Goal: Task Accomplishment & Management: Complete application form

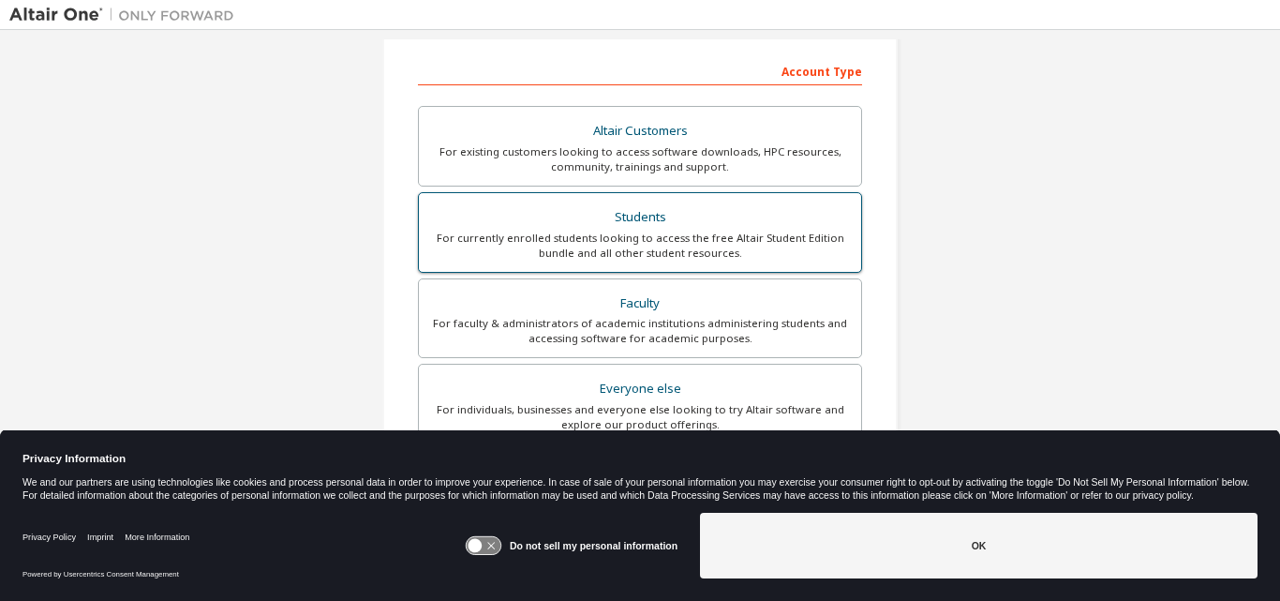
scroll to position [375, 0]
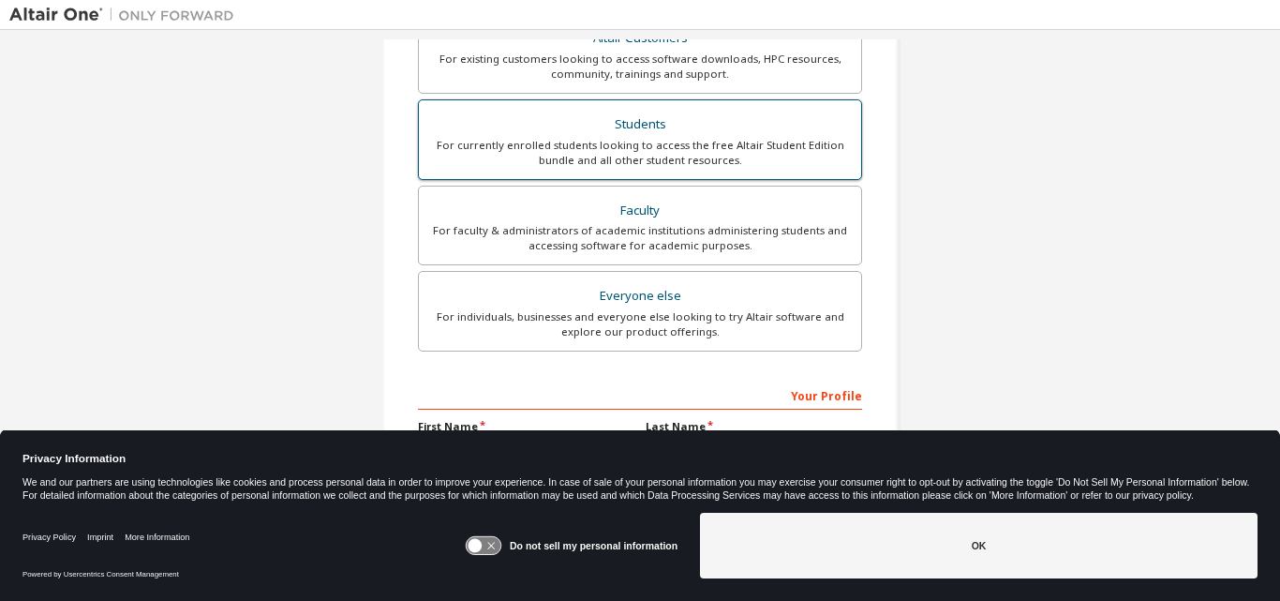
click at [688, 126] on div "Students" at bounding box center [640, 125] width 420 height 26
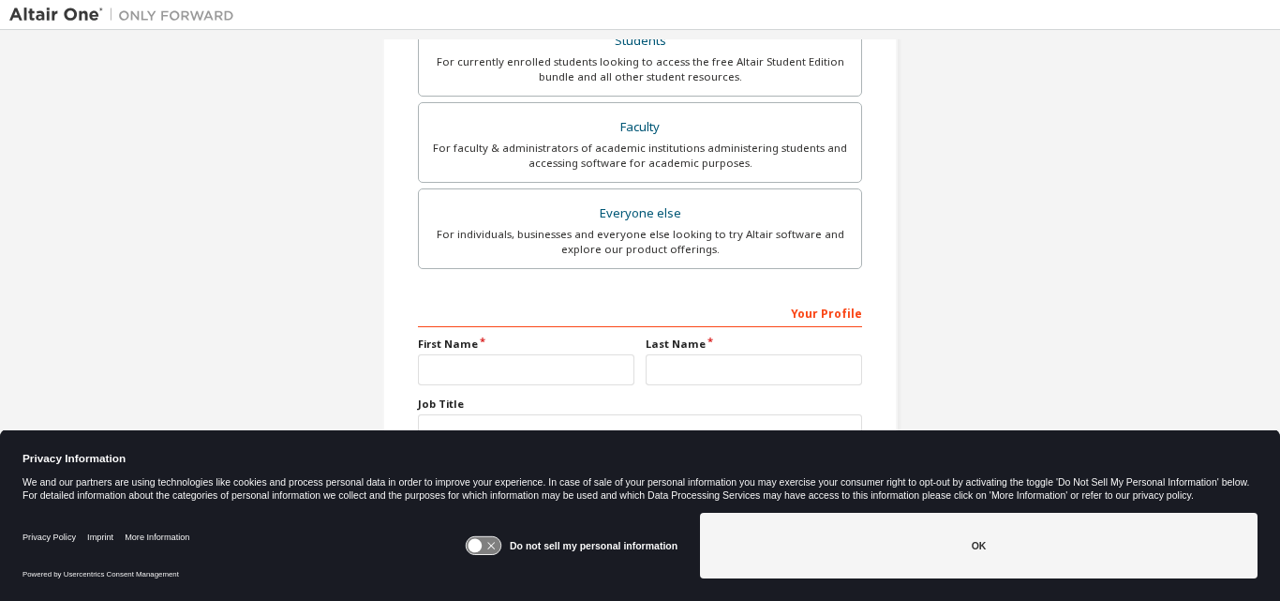
scroll to position [544, 0]
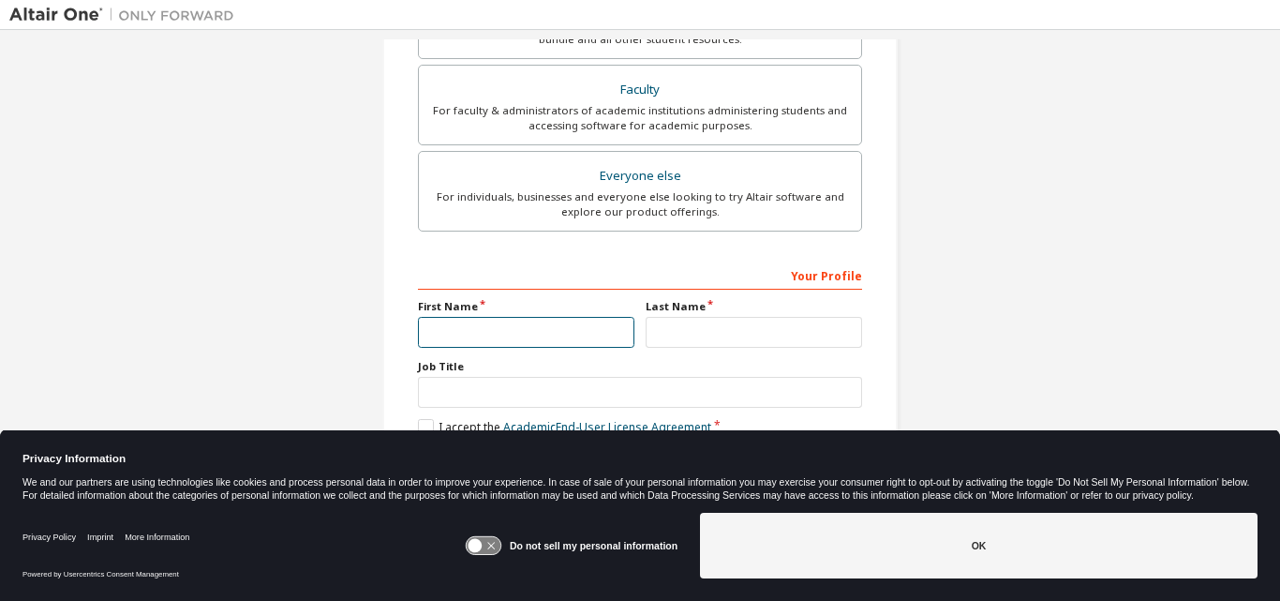
click at [469, 324] on input "text" at bounding box center [526, 332] width 217 height 31
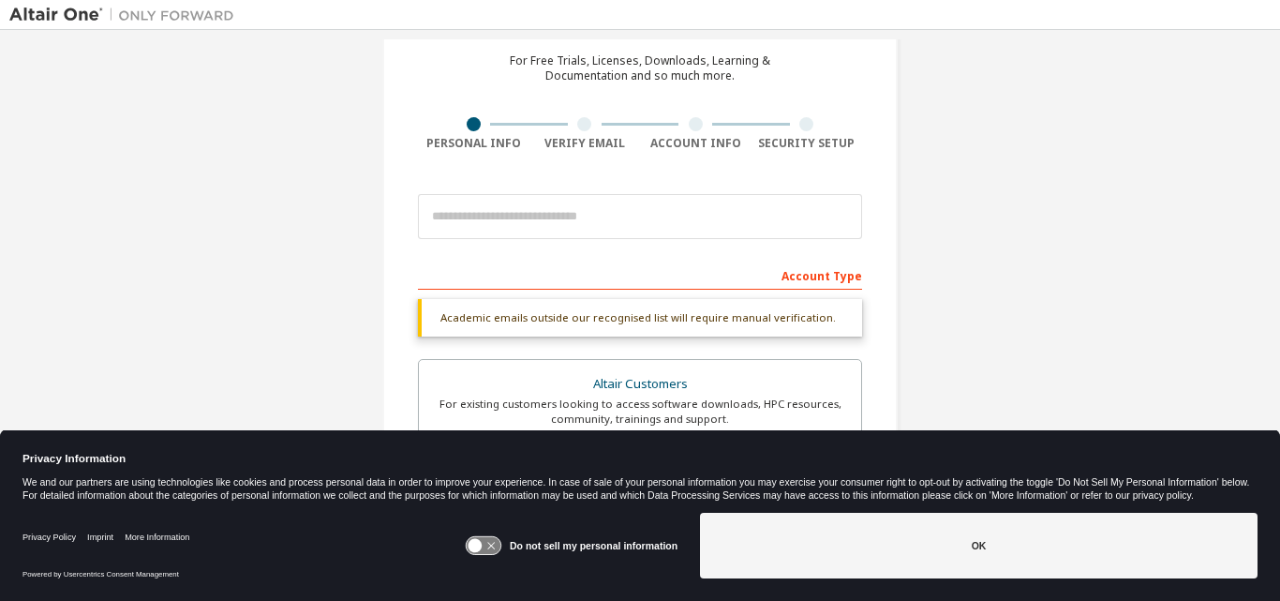
scroll to position [75, 0]
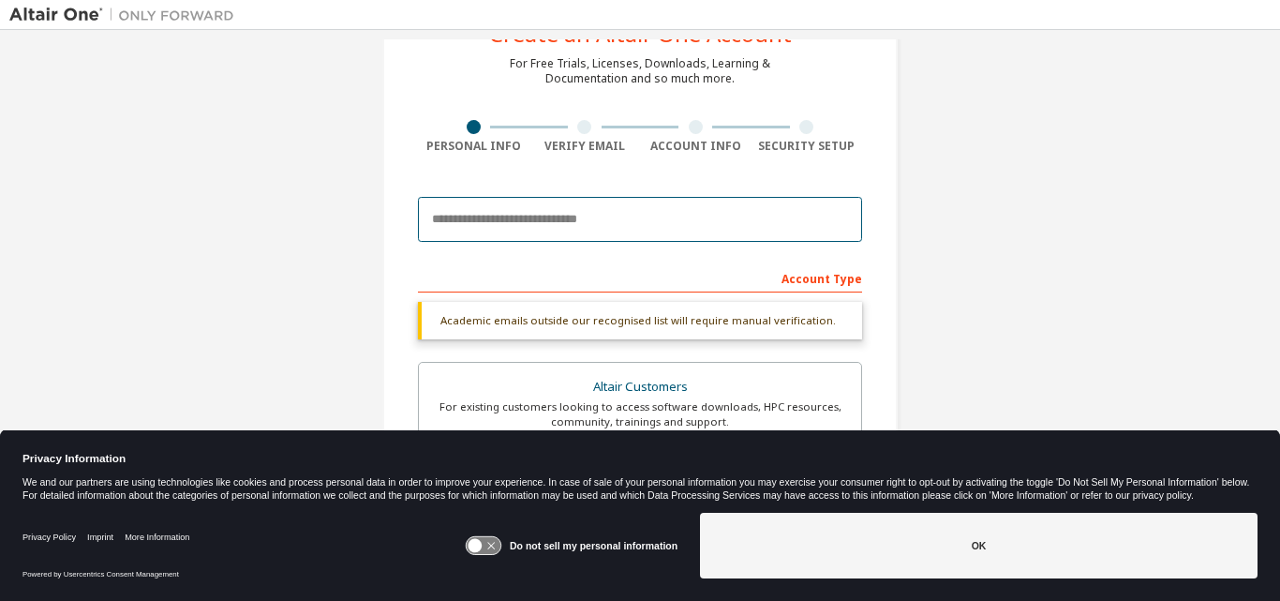
click at [574, 221] on input "email" at bounding box center [640, 219] width 444 height 45
type input "**********"
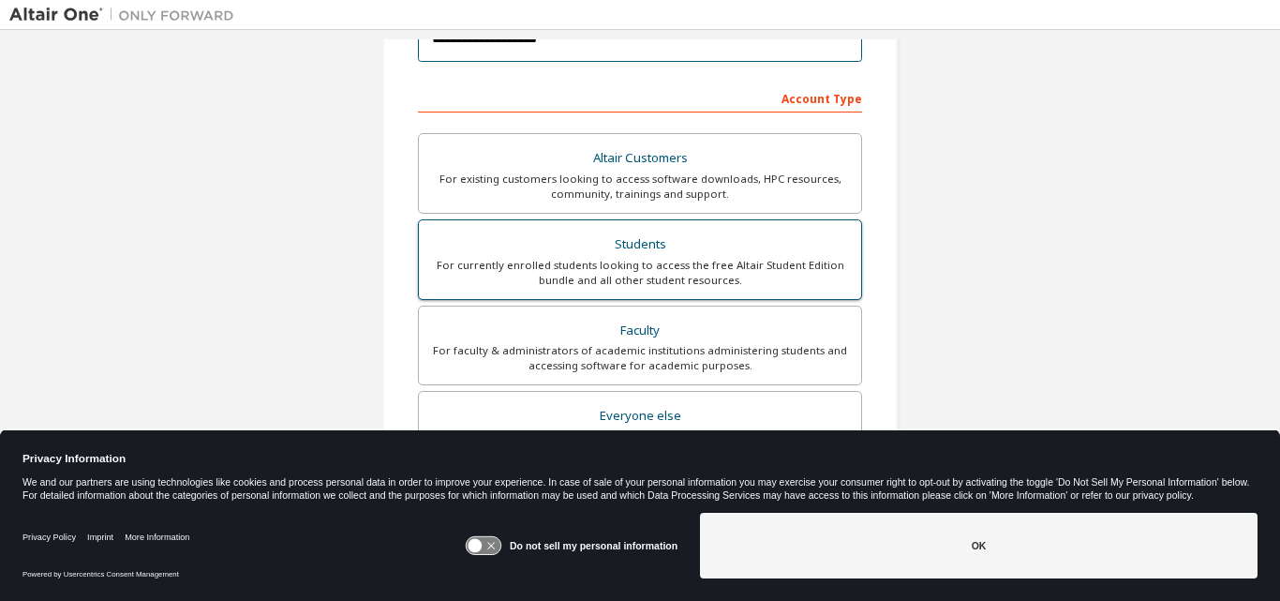
scroll to position [262, 0]
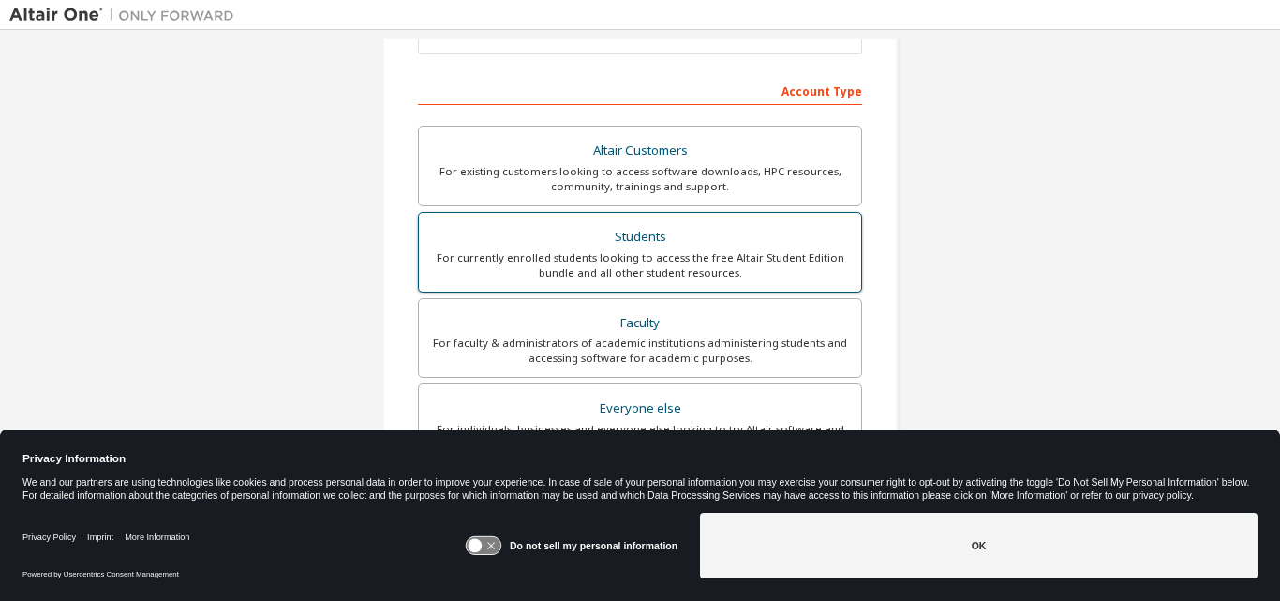
click at [638, 235] on div "Students" at bounding box center [640, 237] width 420 height 26
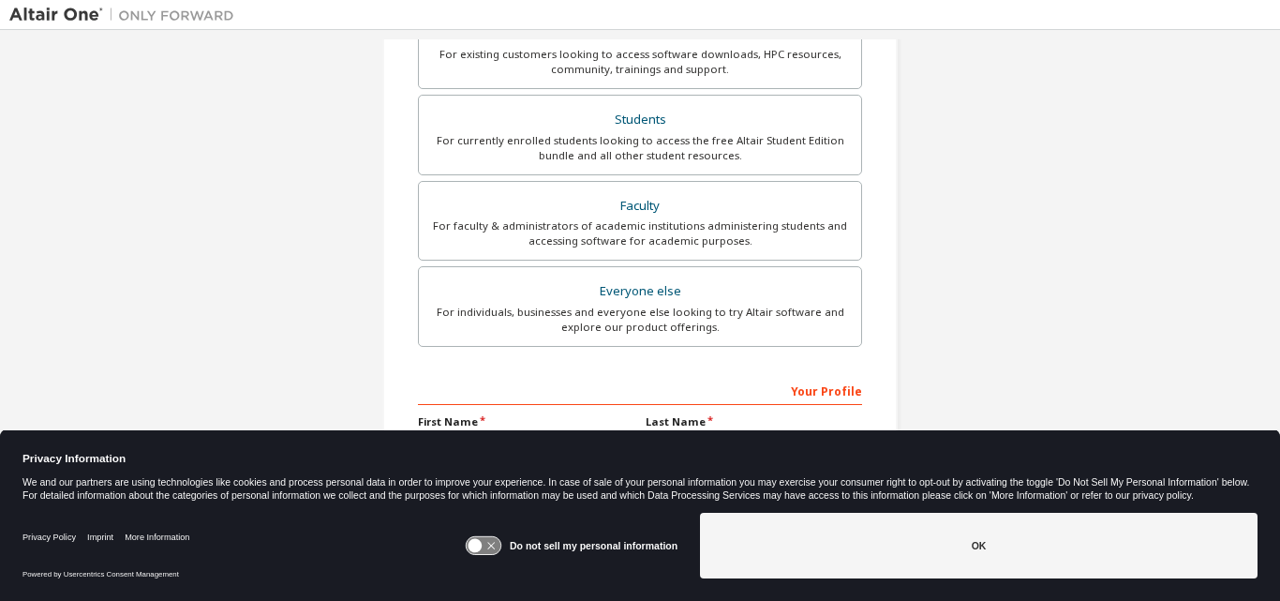
scroll to position [495, 0]
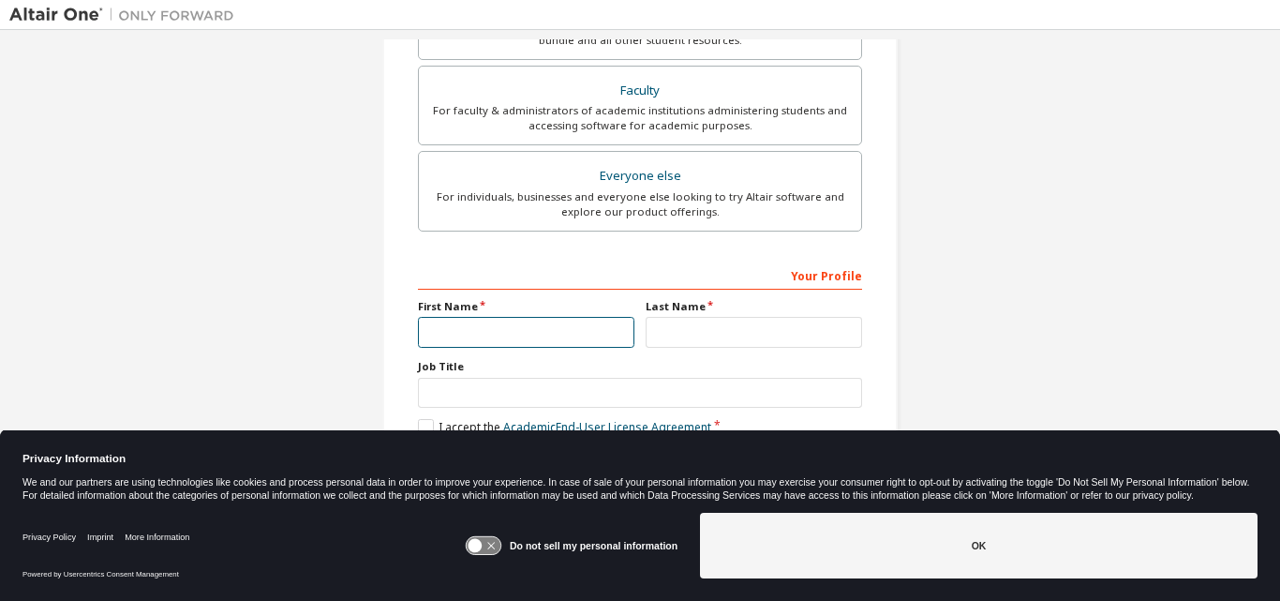
click at [585, 329] on input "text" at bounding box center [526, 332] width 217 height 31
type input "*********"
type input "******"
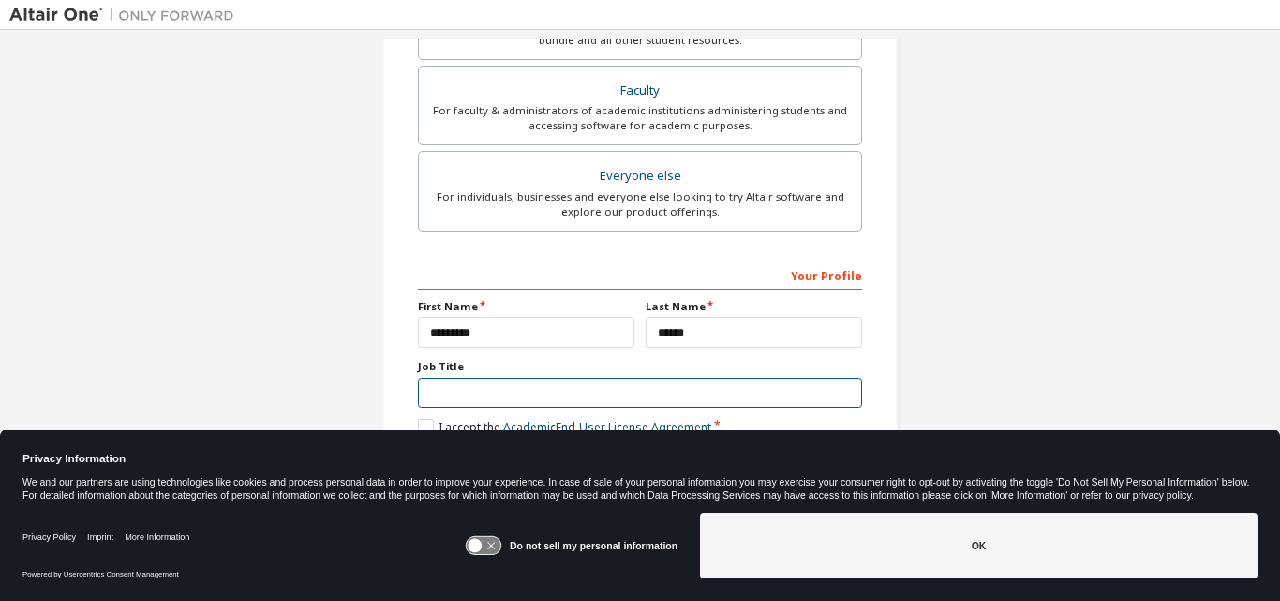
click at [511, 393] on input "text" at bounding box center [640, 393] width 444 height 31
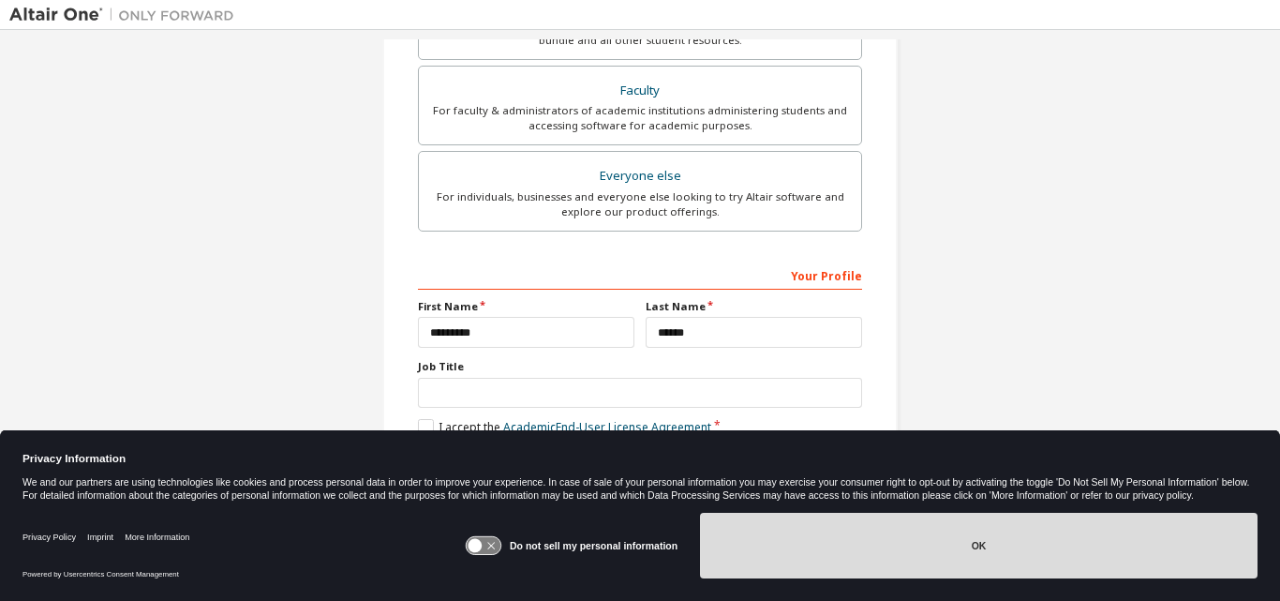
click at [846, 525] on button "OK" at bounding box center [979, 546] width 558 height 66
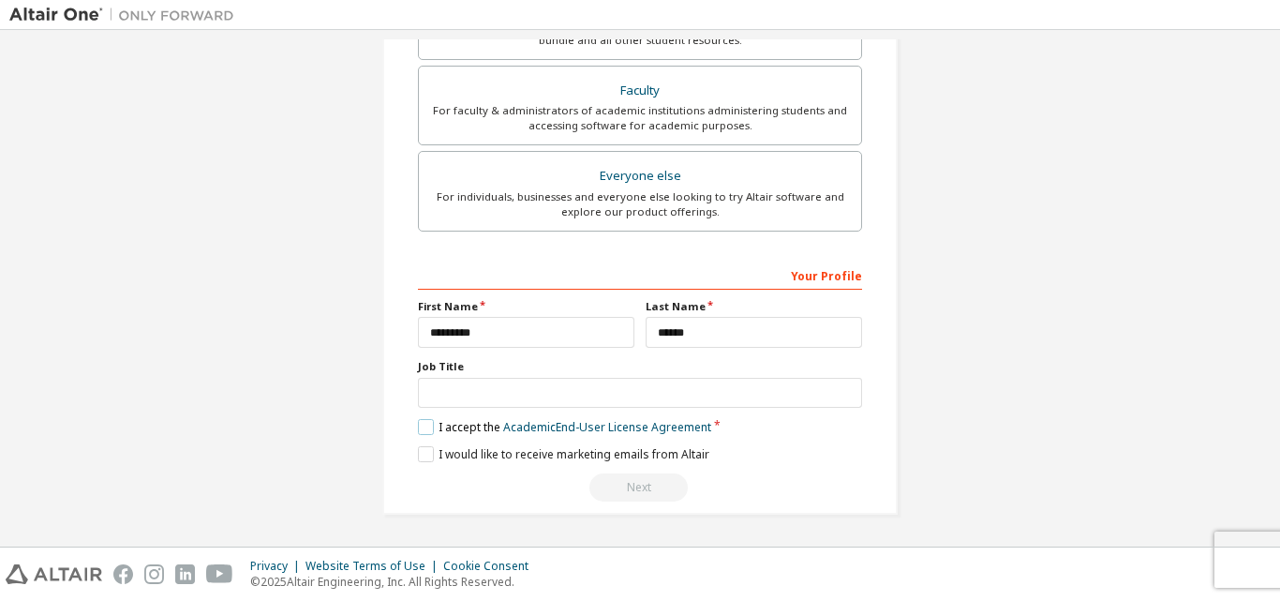
click at [418, 427] on label "I accept the Academic End-User License Agreement" at bounding box center [564, 427] width 293 height 16
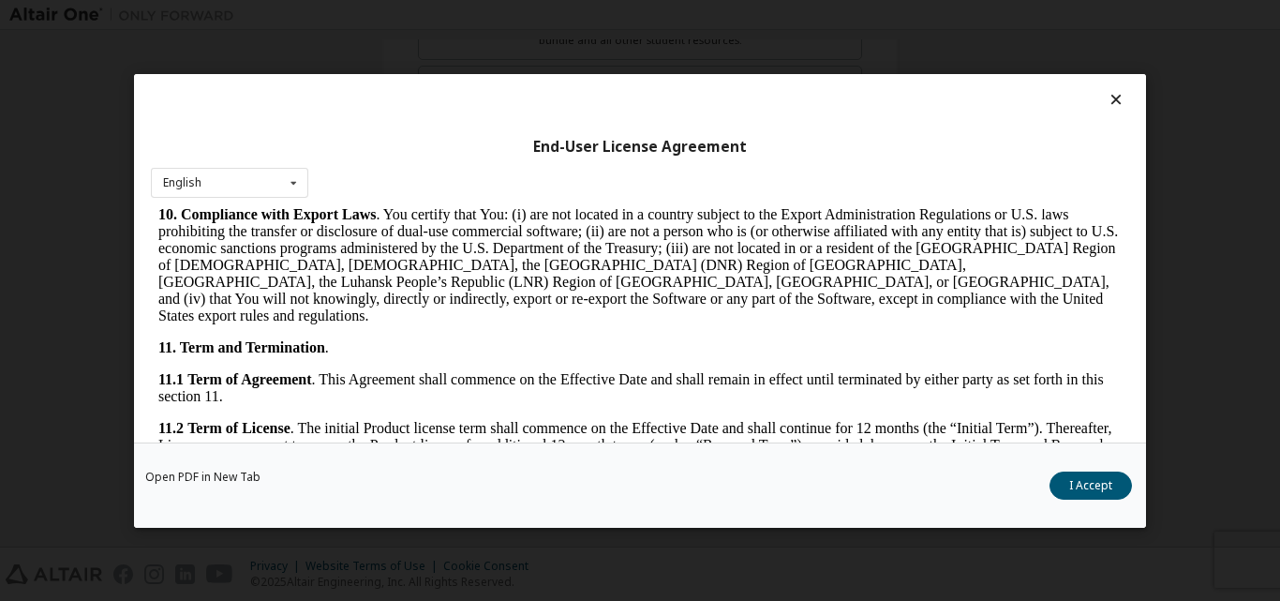
scroll to position [3110, 0]
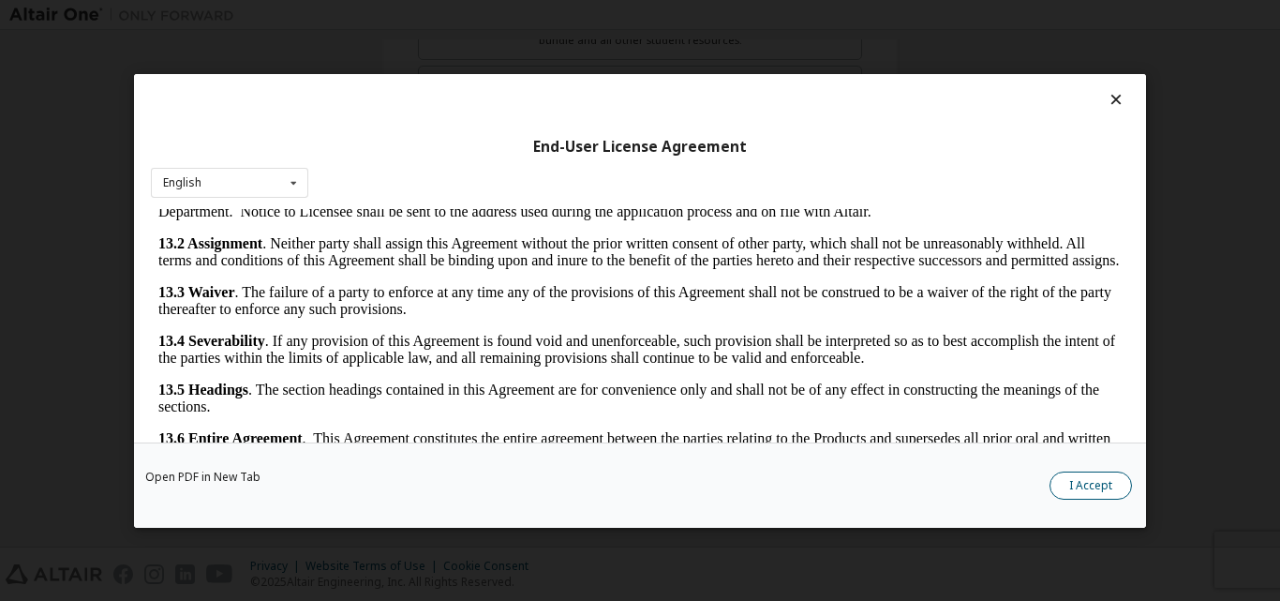
click at [1078, 483] on button "I Accept" at bounding box center [1091, 485] width 82 height 28
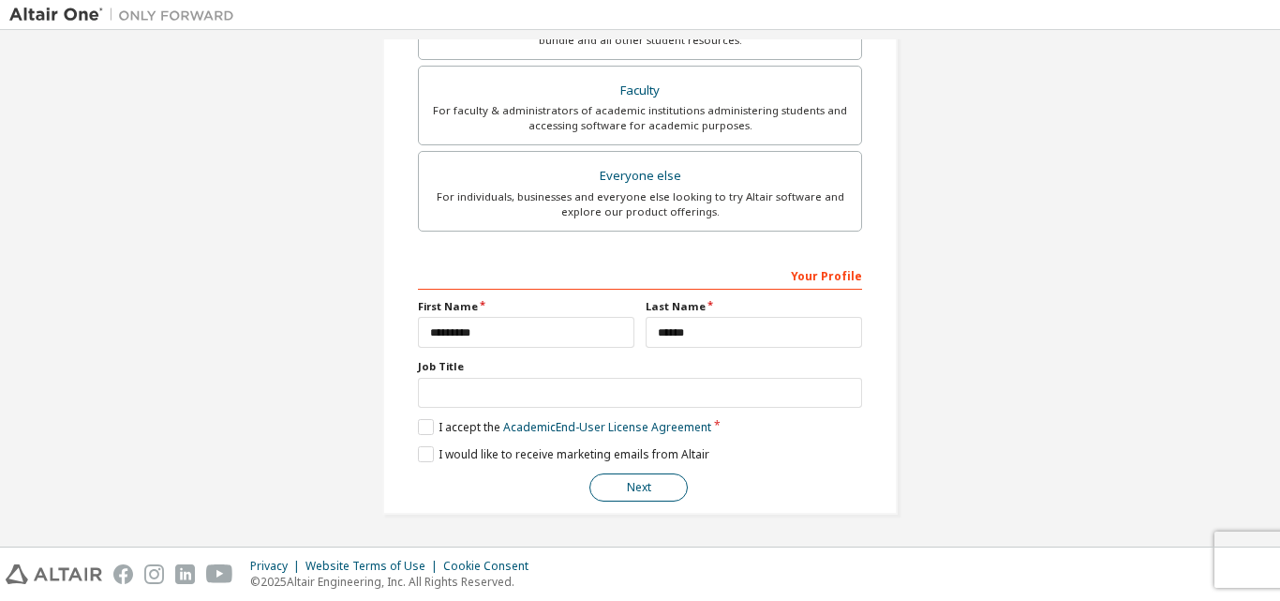
click at [636, 479] on button "Next" at bounding box center [639, 487] width 98 height 28
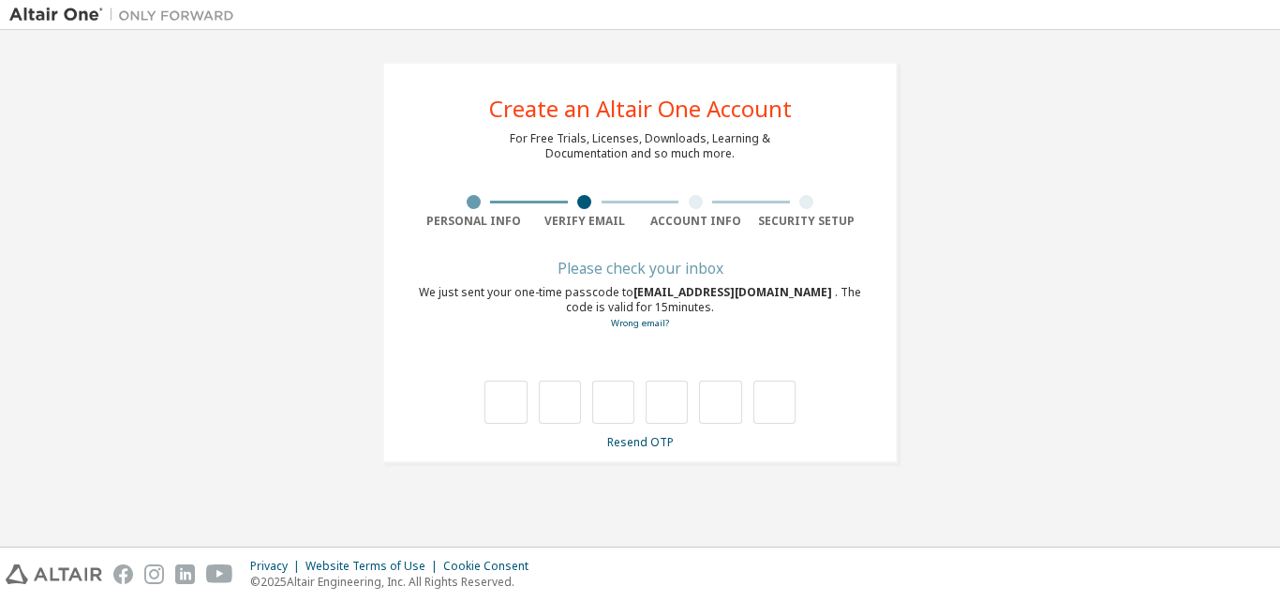
scroll to position [0, 0]
type input "*"
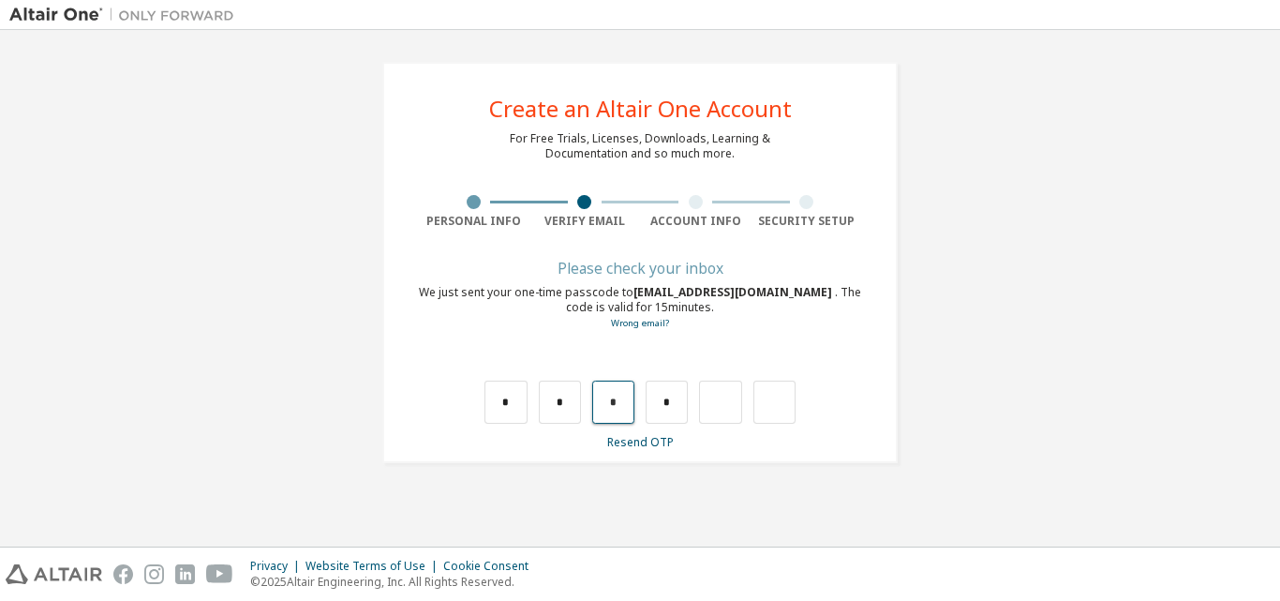
drag, startPoint x: 626, startPoint y: 405, endPoint x: 592, endPoint y: 398, distance: 35.3
click at [592, 398] on input "*" at bounding box center [613, 402] width 42 height 43
type input "*"
drag, startPoint x: 669, startPoint y: 395, endPoint x: 661, endPoint y: 406, distance: 14.1
click at [661, 406] on input "*" at bounding box center [667, 402] width 42 height 43
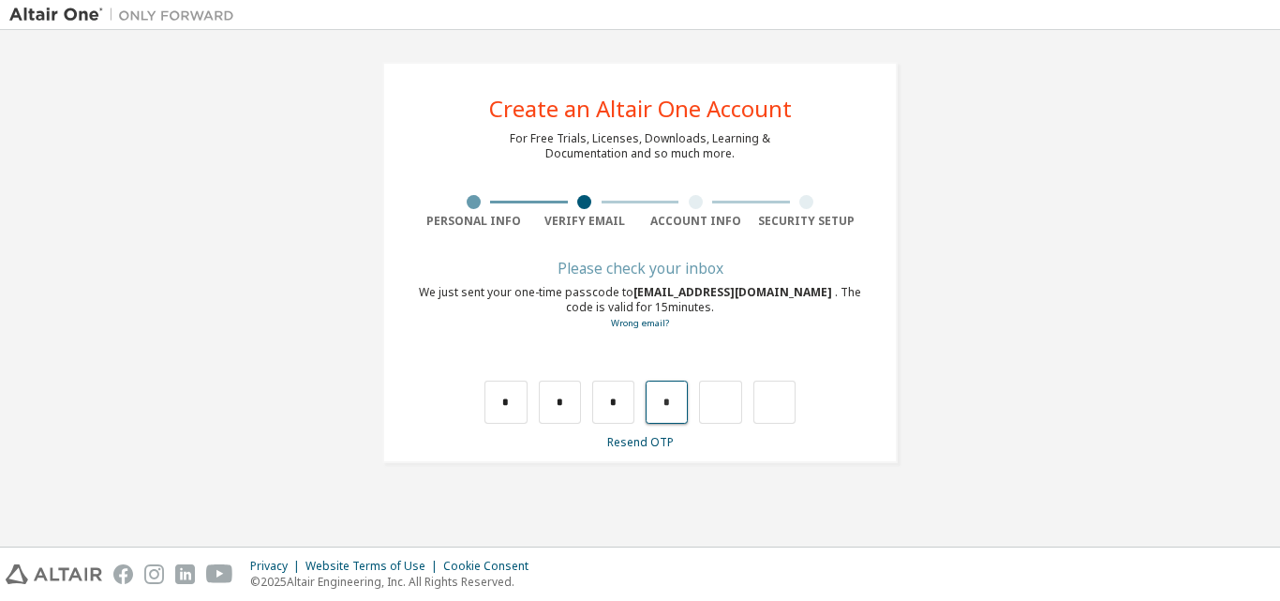
type input "*"
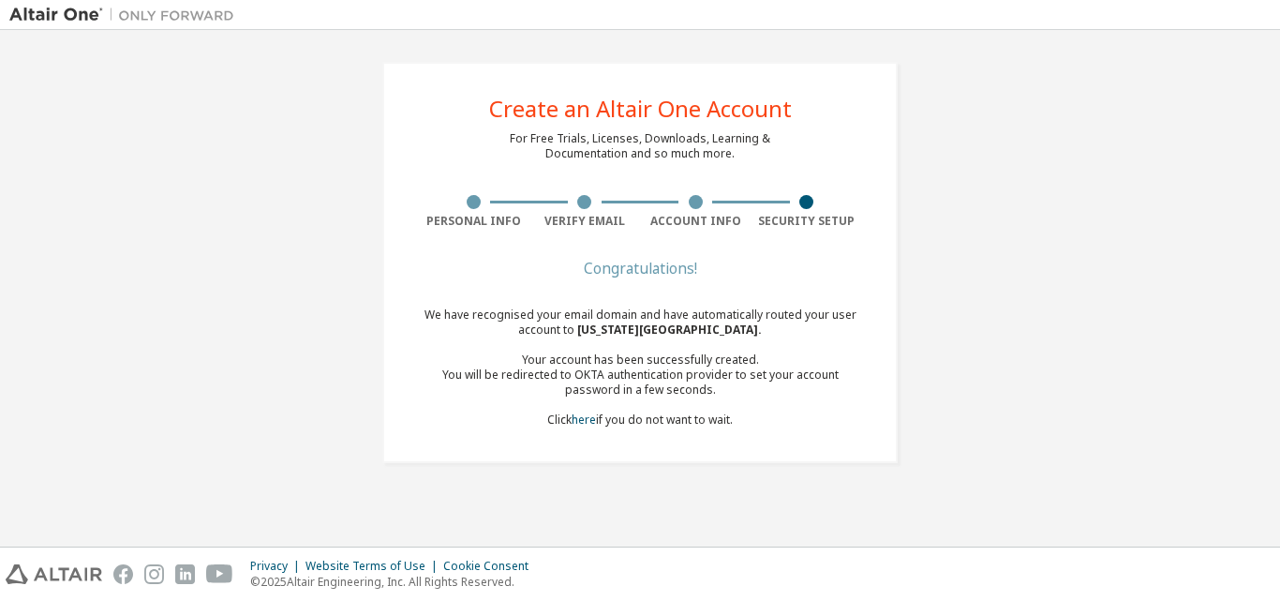
click at [1031, 355] on div "Create an Altair One Account For Free Trials, Licenses, Downloads, Learning & D…" at bounding box center [640, 262] width 1262 height 446
click at [588, 422] on link "here" at bounding box center [584, 420] width 24 height 16
